Goal: Task Accomplishment & Management: Use online tool/utility

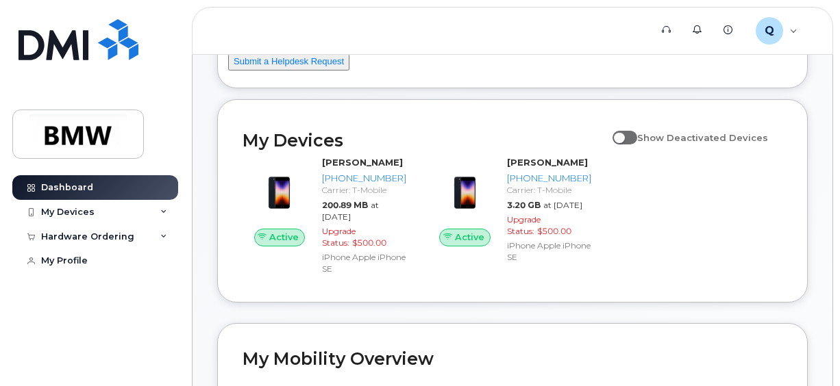
scroll to position [137, 0]
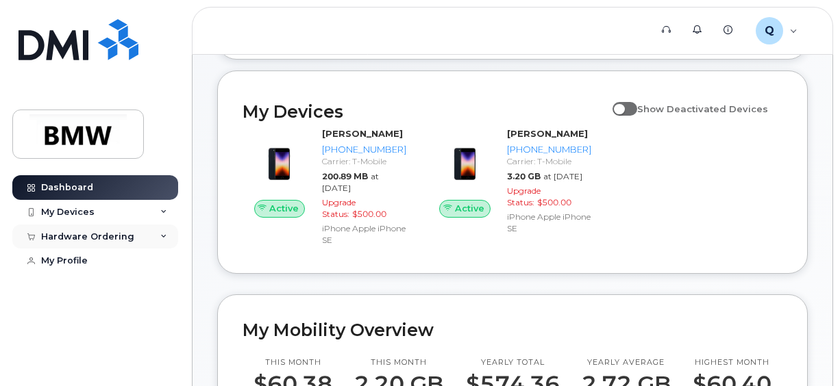
click at [114, 237] on div "Hardware Ordering" at bounding box center [87, 237] width 93 height 11
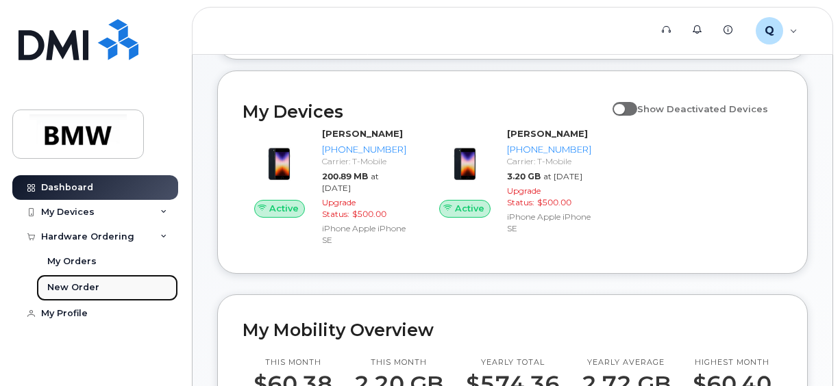
click at [79, 289] on div "New Order" at bounding box center [73, 288] width 52 height 12
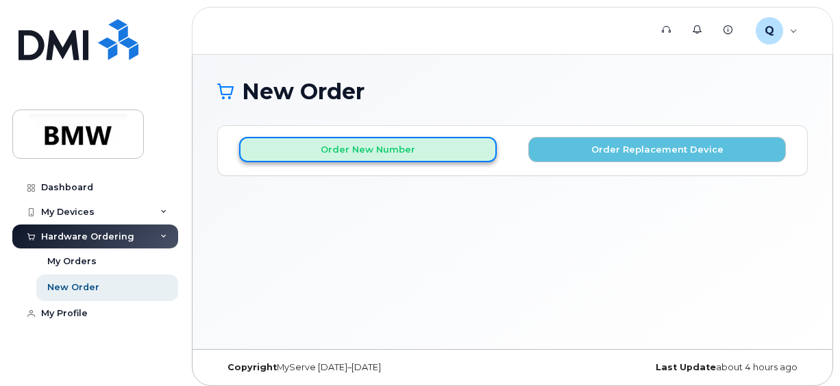
click at [398, 145] on button "Order New Number" at bounding box center [368, 149] width 258 height 25
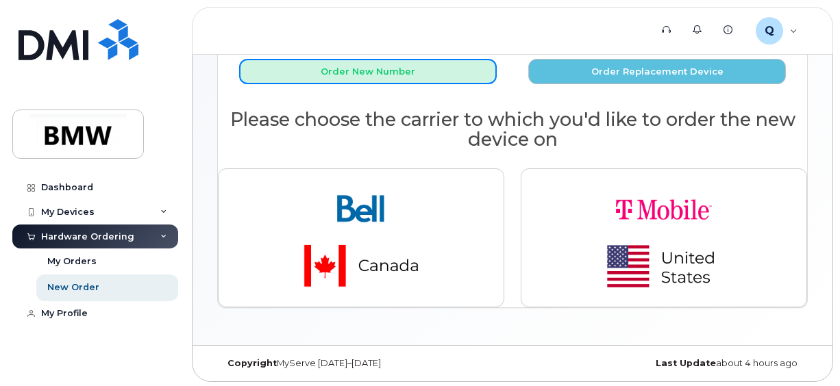
scroll to position [78, 0]
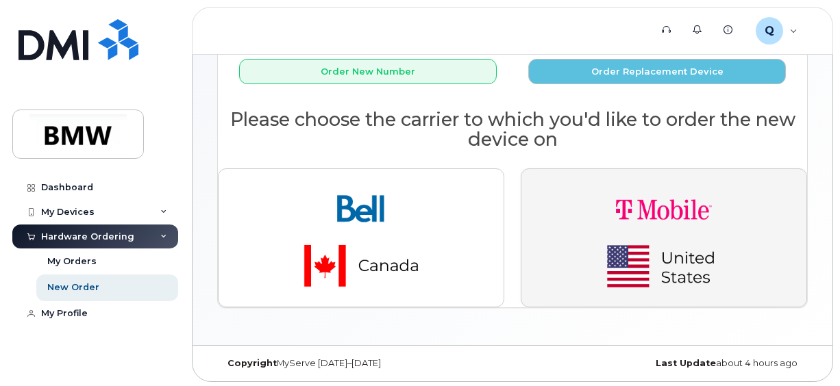
click at [588, 206] on img "button" at bounding box center [664, 237] width 192 height 115
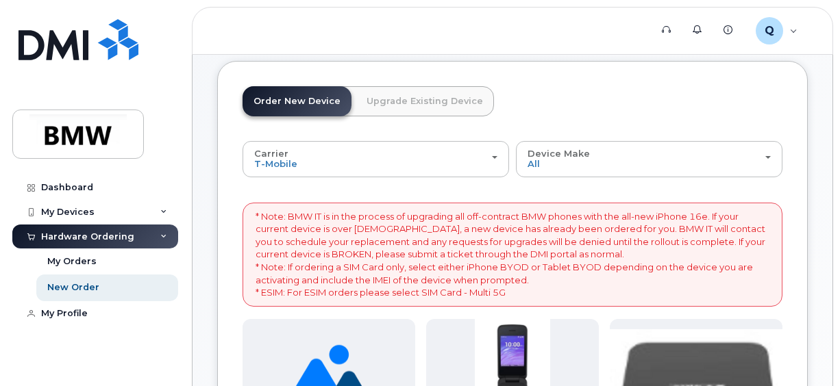
scroll to position [0, 0]
